Goal: Information Seeking & Learning: Learn about a topic

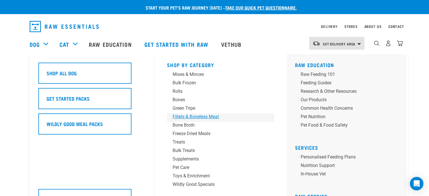
click at [214, 116] on div "Fillets & Boneless Meat" at bounding box center [217, 116] width 88 height 7
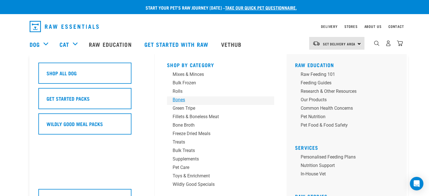
click at [192, 103] on link "Bones" at bounding box center [220, 100] width 107 height 8
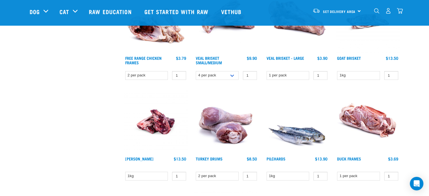
scroll to position [67, 0]
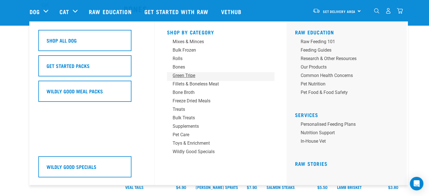
click at [189, 76] on div "Green Tripe" at bounding box center [217, 75] width 88 height 7
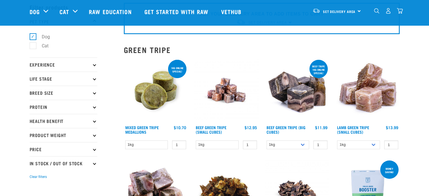
scroll to position [28, 0]
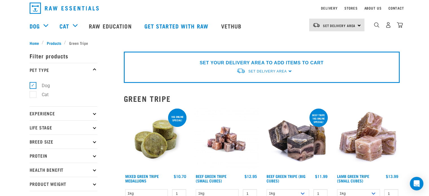
scroll to position [19, 0]
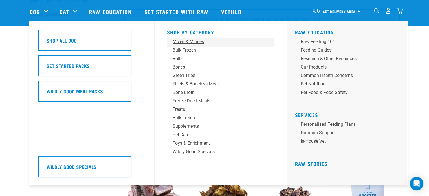
click at [194, 43] on div "Mixes & Minces" at bounding box center [217, 41] width 88 height 7
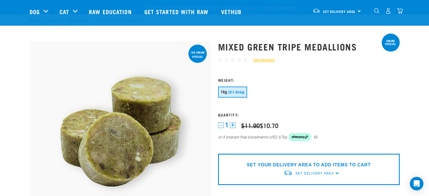
scroll to position [171, 0]
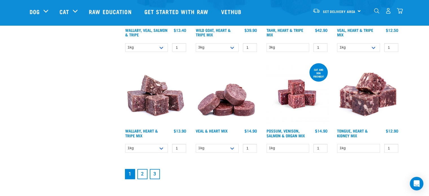
scroll to position [734, 0]
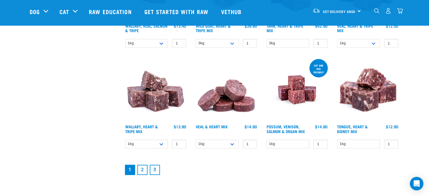
drag, startPoint x: 433, startPoint y: 28, endPoint x: 433, endPoint y: 144, distance: 116.2
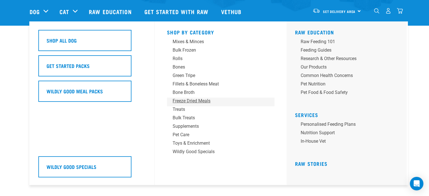
click at [197, 100] on div "Freeze Dried Meals" at bounding box center [217, 101] width 88 height 7
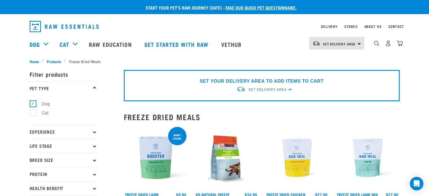
click at [290, 91] on div "SET YOUR DELIVERY AREA TO ADD ITEMS TO CART Set Delivery Area North Island Sout…" at bounding box center [262, 85] width 276 height 31
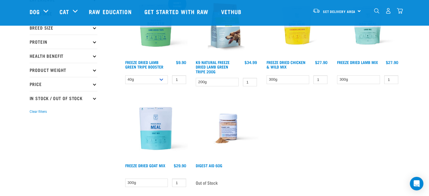
scroll to position [80, 0]
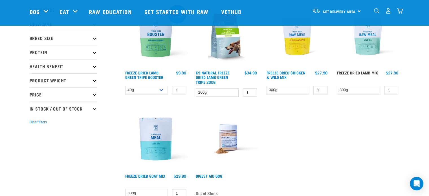
click at [350, 72] on link "Freeze Dried Lamb Mix" at bounding box center [357, 73] width 41 height 2
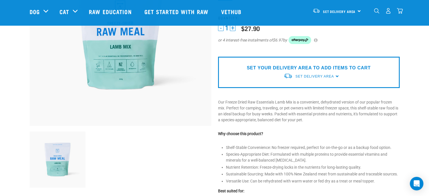
scroll to position [91, 0]
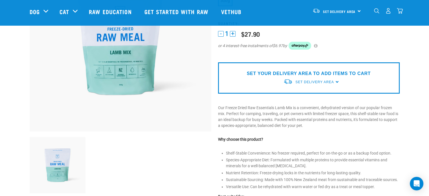
click at [150, 73] on img at bounding box center [121, 41] width 182 height 182
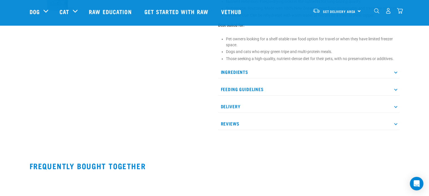
click at [369, 69] on p "Ingredients" at bounding box center [309, 72] width 182 height 13
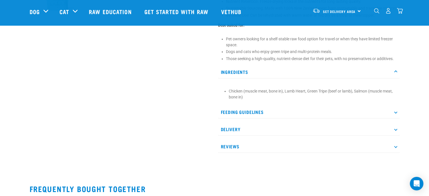
click at [390, 112] on p "Feeding Guidelines" at bounding box center [309, 112] width 182 height 13
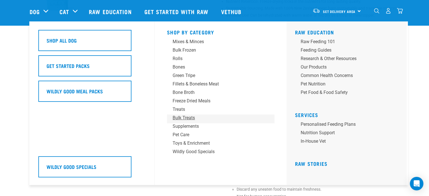
click at [187, 122] on link "Bulk Treats" at bounding box center [220, 118] width 107 height 8
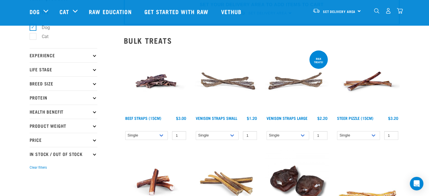
scroll to position [31, 0]
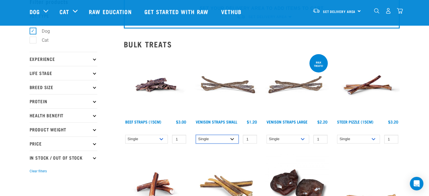
click at [222, 137] on select "Single 25 per pack 50 per pack" at bounding box center [217, 139] width 43 height 9
select select "337206"
click at [196, 135] on select "Single 25 per pack 50 per pack" at bounding box center [217, 139] width 43 height 9
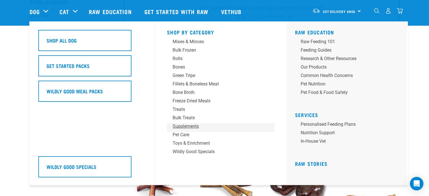
click at [188, 125] on div "Supplements" at bounding box center [217, 126] width 88 height 7
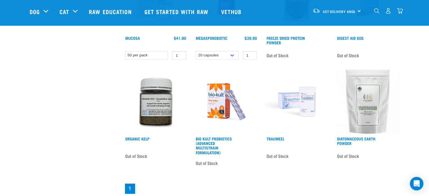
scroll to position [346, 0]
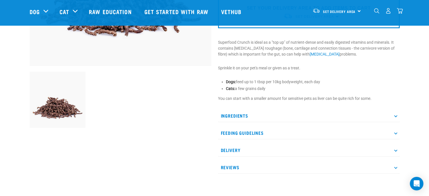
scroll to position [177, 0]
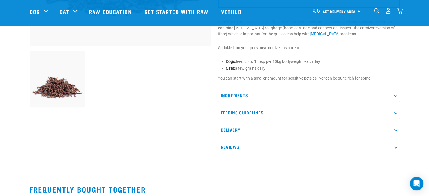
click at [392, 100] on p "Ingredients" at bounding box center [309, 95] width 182 height 13
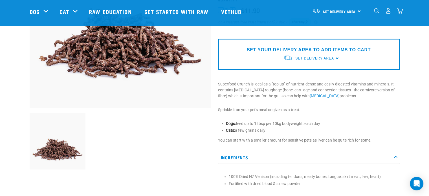
scroll to position [73, 0]
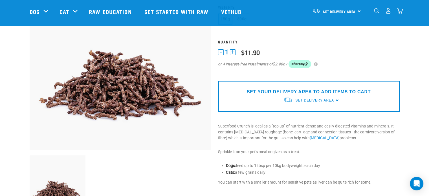
click at [425, 58] on div "Start your pet’s raw journey today – take our quick pet questionnaire. Delivery…" at bounding box center [214, 169] width 429 height 485
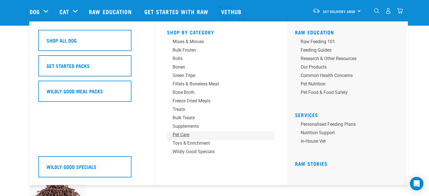
click at [198, 135] on div "Pet Care" at bounding box center [217, 134] width 88 height 7
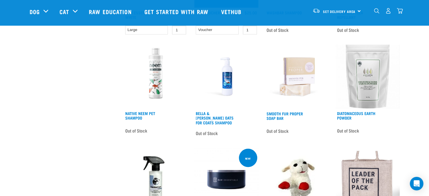
scroll to position [651, 0]
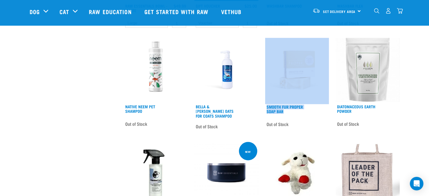
drag, startPoint x: 285, startPoint y: 108, endPoint x: 289, endPoint y: 99, distance: 10.1
click at [289, 99] on div "Smooth Fur Proper Soap Bar Out of Stock" at bounding box center [297, 85] width 71 height 103
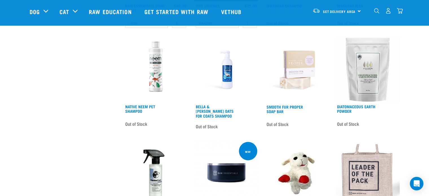
click at [308, 120] on div "Out of Stock" at bounding box center [287, 124] width 43 height 8
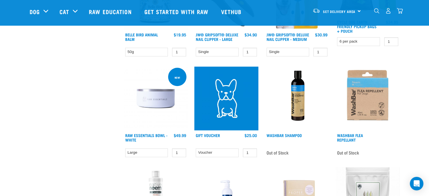
scroll to position [503, 0]
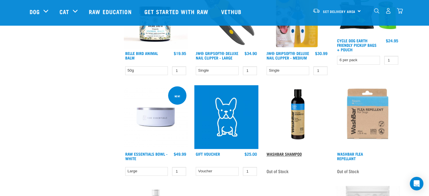
click at [284, 153] on link "WashBar Shampoo" at bounding box center [283, 154] width 35 height 2
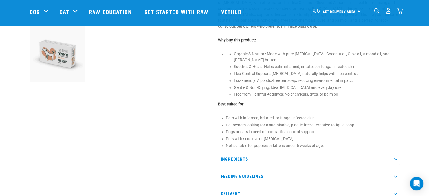
scroll to position [203, 0]
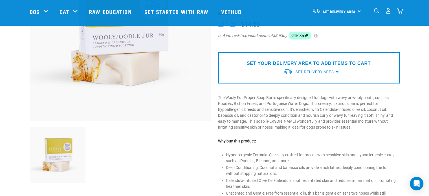
scroll to position [113, 0]
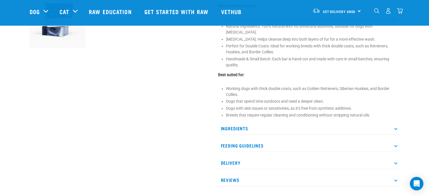
scroll to position [248, 0]
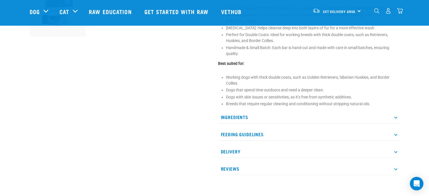
click at [337, 111] on p "Ingredients" at bounding box center [309, 117] width 182 height 13
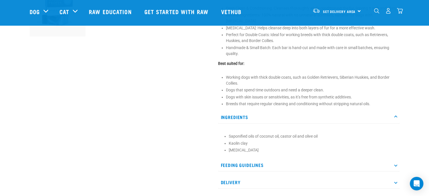
click at [197, 89] on div at bounding box center [120, -1] width 188 height 428
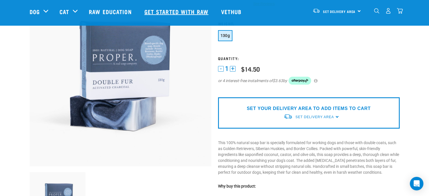
scroll to position [45, 0]
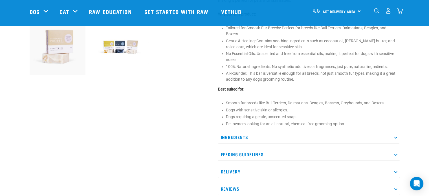
scroll to position [214, 0]
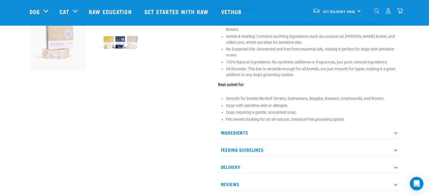
click at [281, 128] on p "Ingredients" at bounding box center [309, 132] width 182 height 13
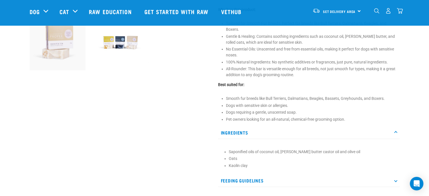
click at [278, 64] on li "100% Natural Ingredients: No synthetic additives or fragrances, just pure, natu…" at bounding box center [313, 62] width 174 height 6
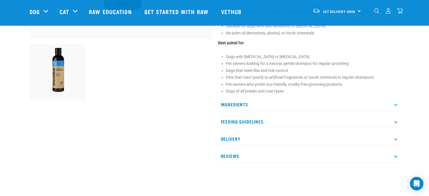
scroll to position [192, 0]
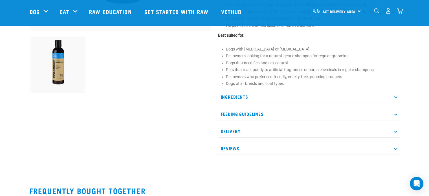
click at [384, 91] on p "Ingredients" at bounding box center [309, 97] width 182 height 13
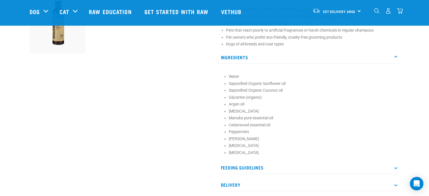
scroll to position [248, 0]
